Goal: Task Accomplishment & Management: Manage account settings

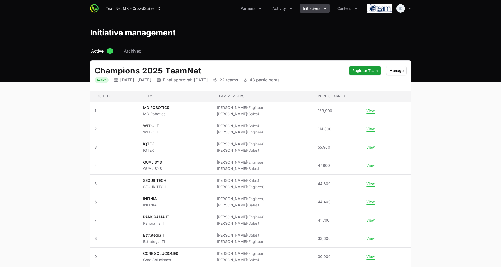
click at [297, 4] on ul "Partners Activity Initiatives Content" at bounding box center [298, 9] width 123 height 10
click at [286, 8] on span "Activity" at bounding box center [279, 8] width 14 height 5
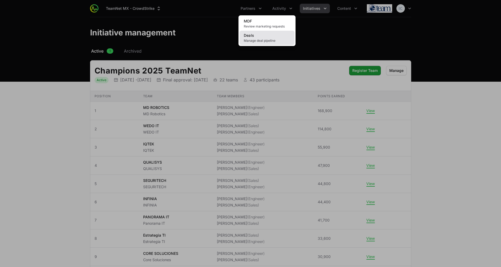
click at [262, 35] on link "Deals Manage deal pipeline" at bounding box center [266, 38] width 55 height 14
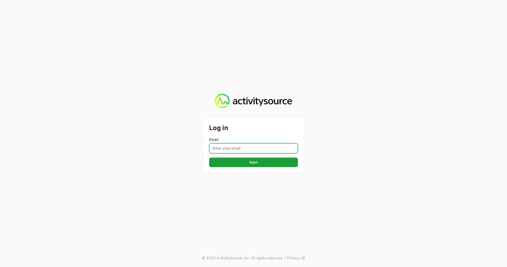
click at [250, 149] on input "Email" at bounding box center [253, 148] width 89 height 10
type input "jmzuleta@teamnet.com.mx"
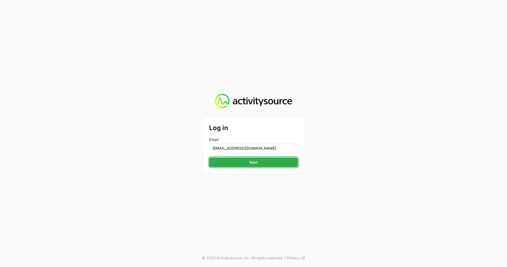
click at [246, 162] on button "Next" at bounding box center [253, 162] width 89 height 10
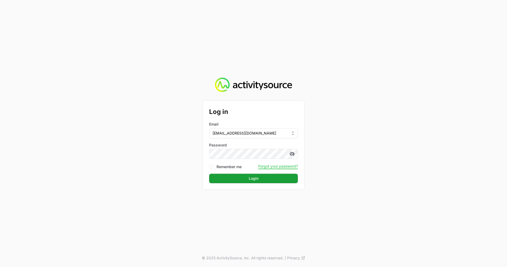
click at [217, 167] on label "Remember me" at bounding box center [228, 166] width 25 height 5
click at [213, 167] on input "Remember me" at bounding box center [211, 166] width 4 height 4
checkbox input "true"
click at [254, 176] on span "Login" at bounding box center [254, 178] width 10 height 6
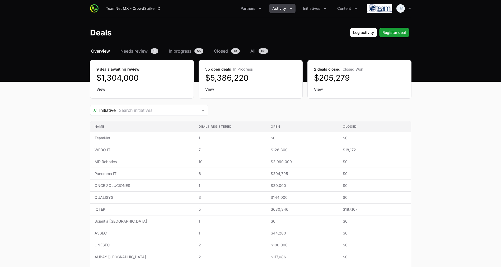
click at [278, 124] on th "Open" at bounding box center [302, 126] width 72 height 11
